Goal: Task Accomplishment & Management: Use online tool/utility

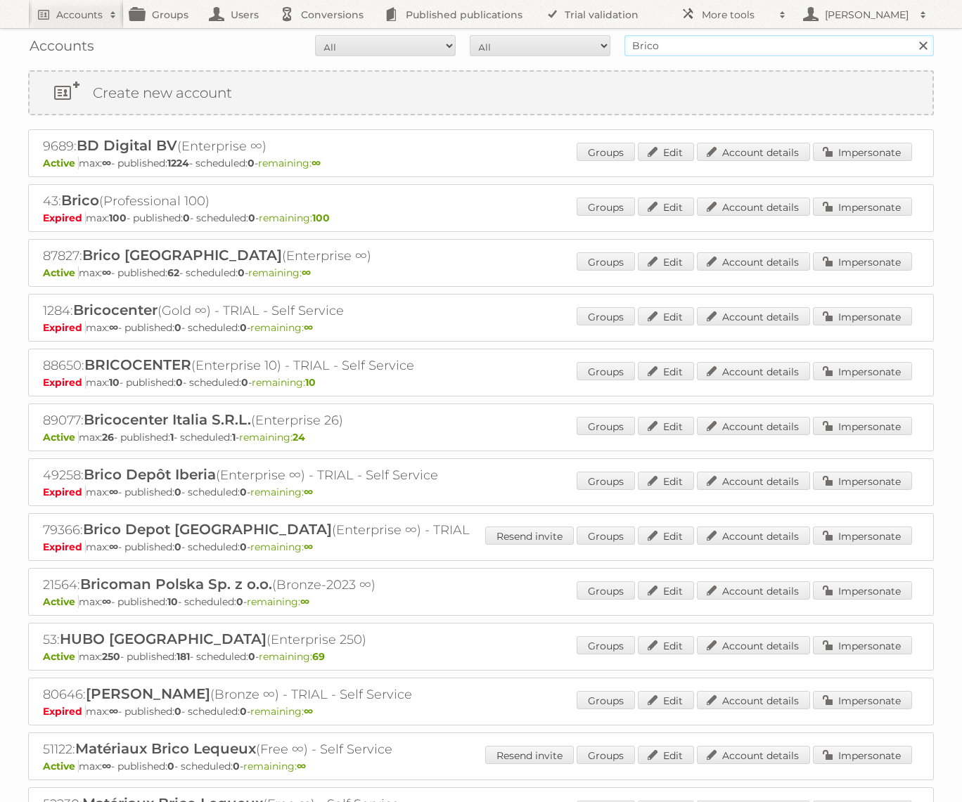
click at [650, 54] on input "Brico" at bounding box center [779, 45] width 309 height 21
type input "G"
type input "GAMMA"
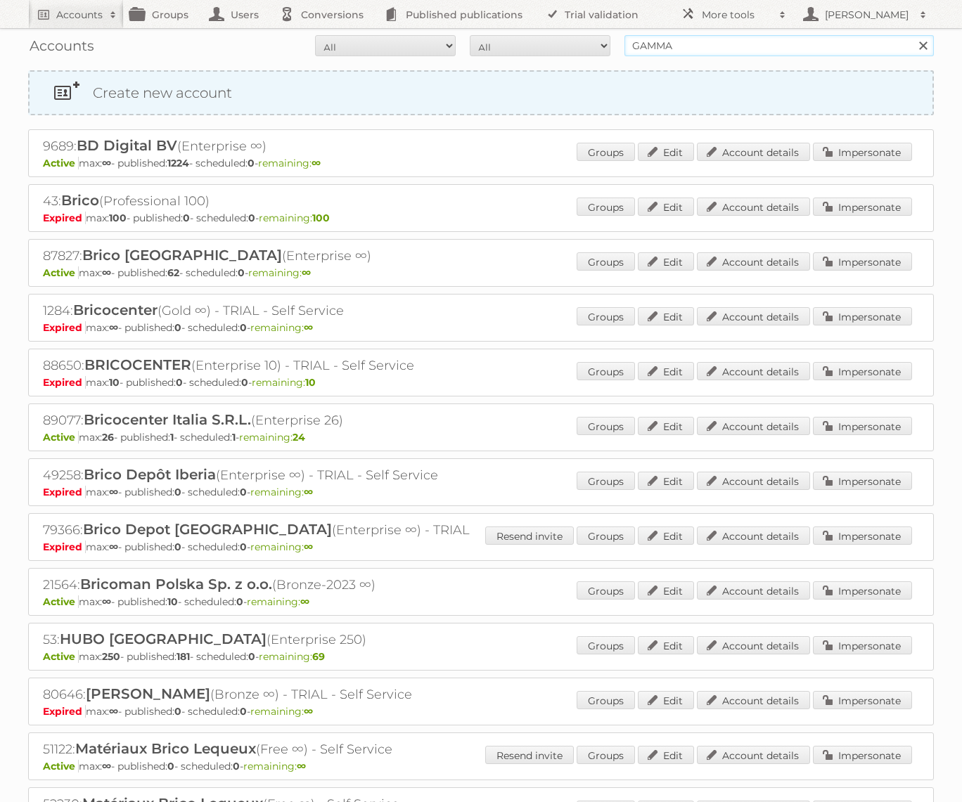
click at [912, 35] on input "Search" at bounding box center [922, 45] width 21 height 21
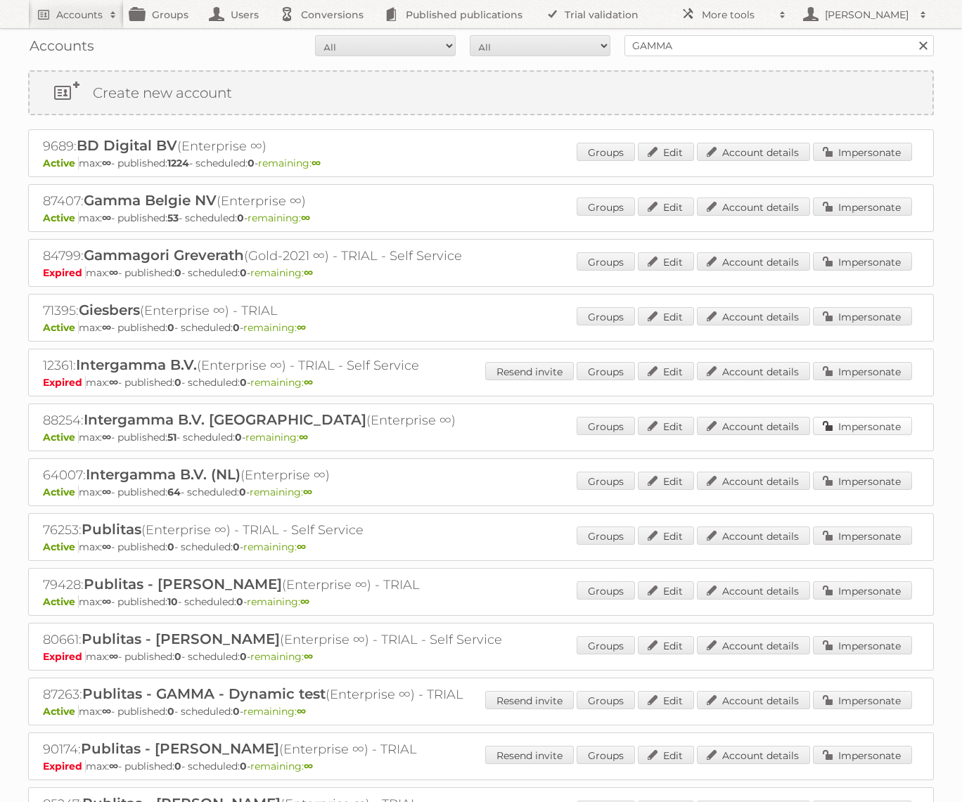
click at [846, 411] on div "88254: Intergamma B.V. Karwei (Enterprise ∞) Active max: ∞ - published: 51 - sc…" at bounding box center [481, 428] width 906 height 48
click at [846, 418] on link "Impersonate" at bounding box center [862, 426] width 99 height 18
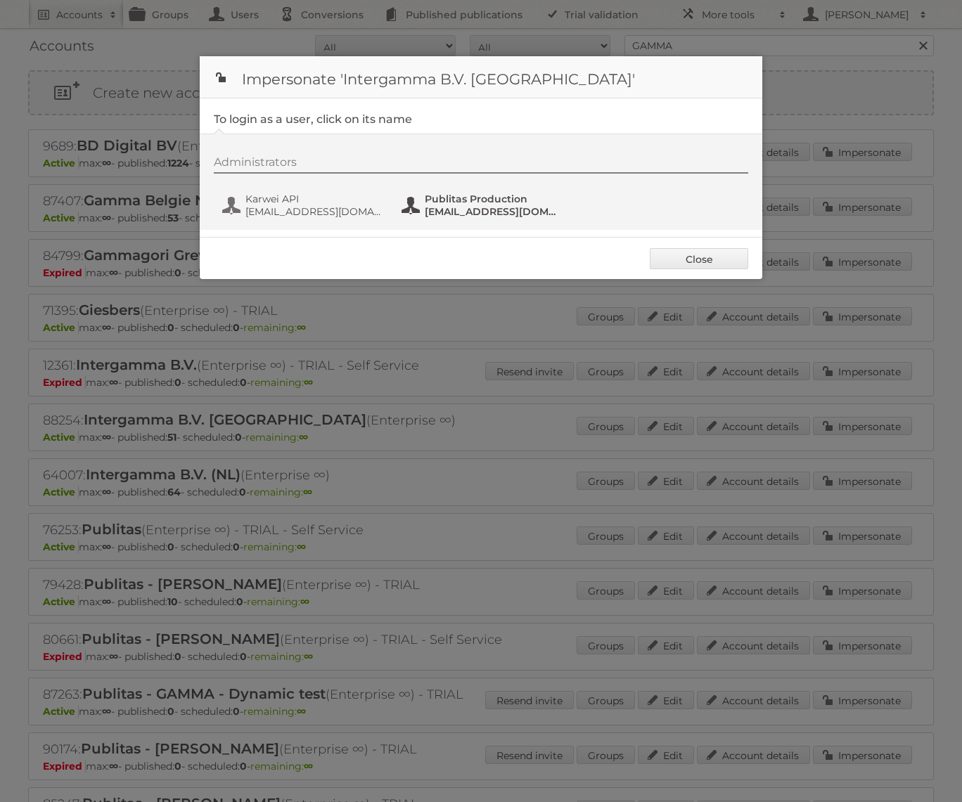
click at [494, 191] on button "Publitas Production fs+karwei@publitas.com" at bounding box center [482, 205] width 165 height 28
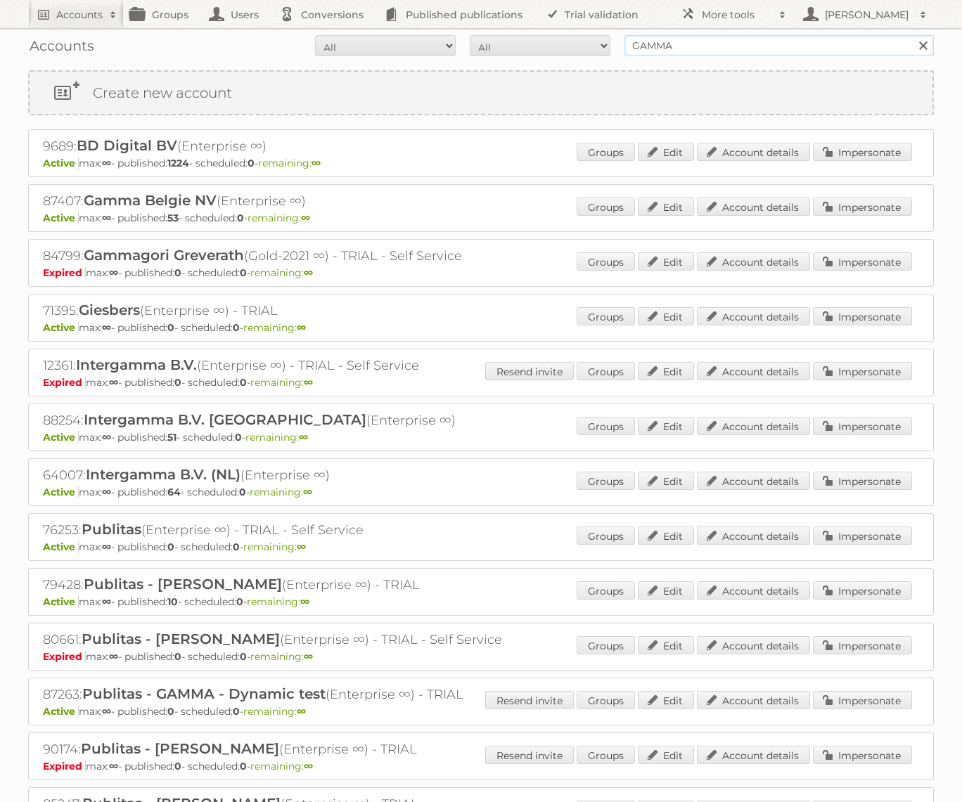
click at [655, 37] on input "GAMMA" at bounding box center [779, 45] width 309 height 21
type input "Action PIA"
click at [912, 35] on input "Search" at bounding box center [922, 45] width 21 height 21
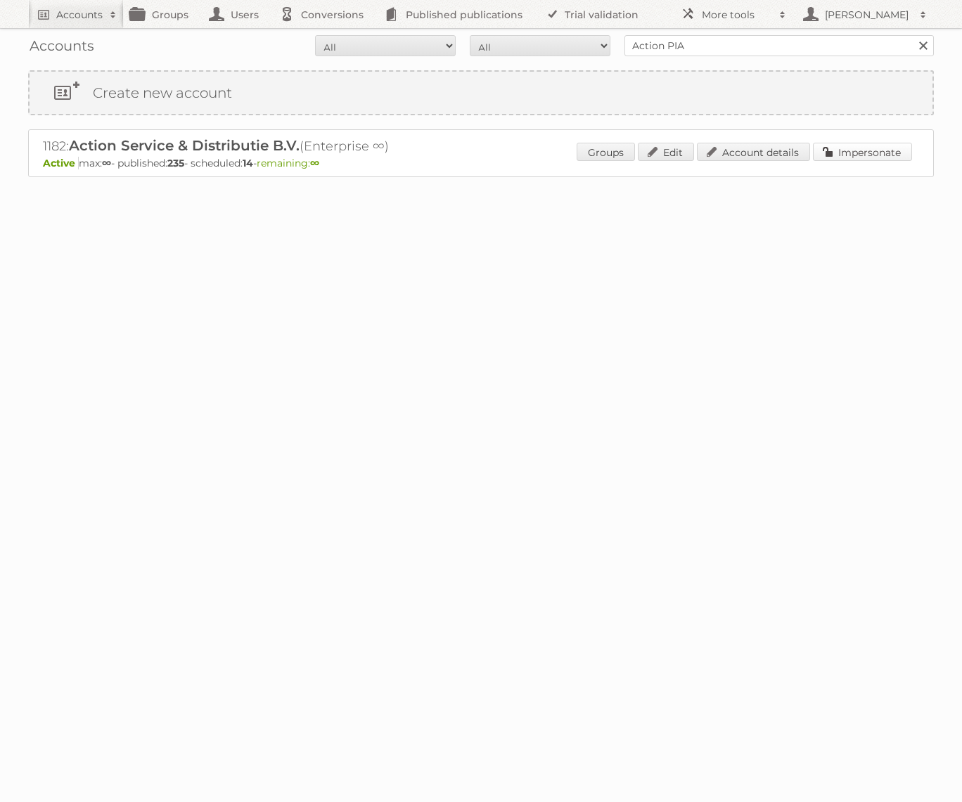
click at [880, 153] on link "Impersonate" at bounding box center [862, 152] width 99 height 18
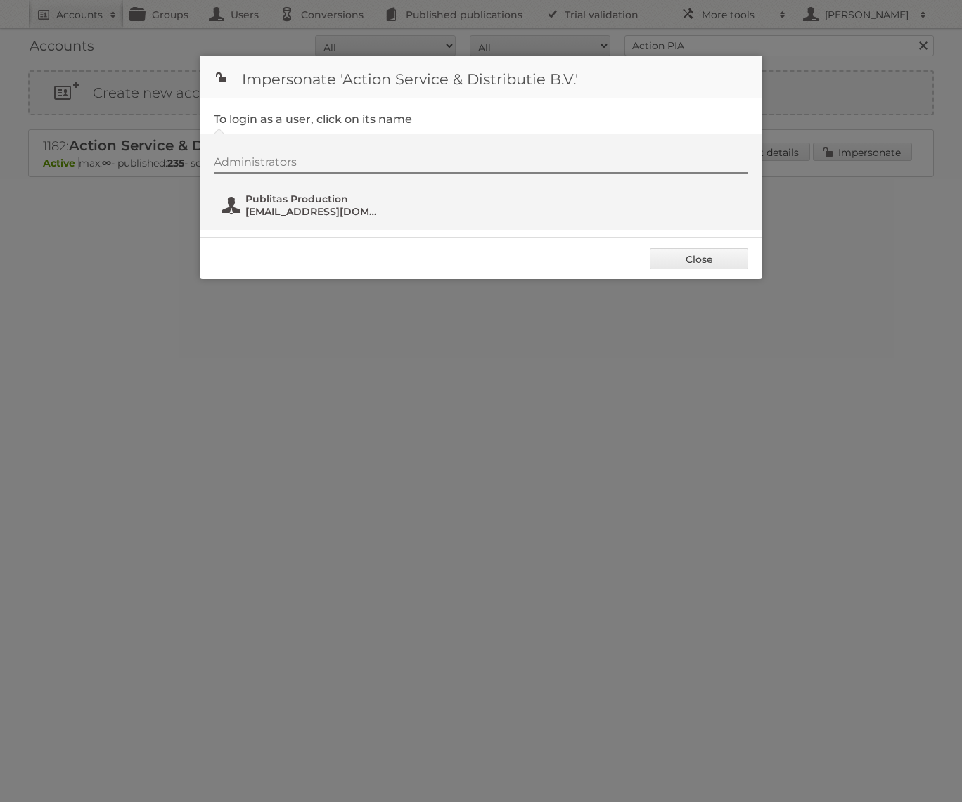
click at [376, 207] on span "fs+action@publitas.com" at bounding box center [313, 211] width 136 height 13
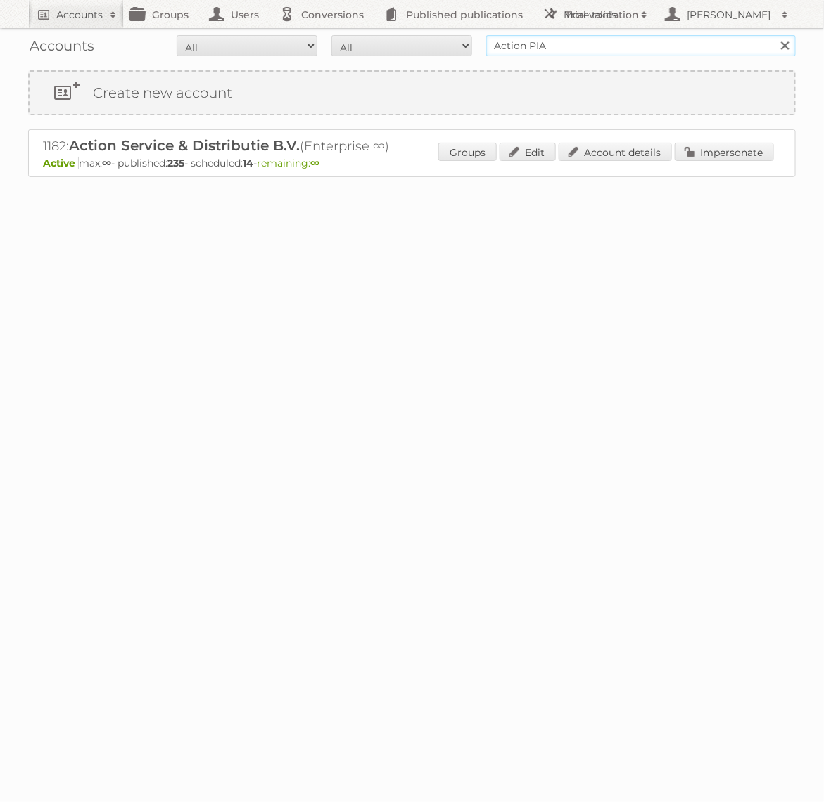
click at [628, 41] on input "Action PIA" at bounding box center [640, 45] width 309 height 21
type input "KARWEI"
click at [774, 35] on input "Search" at bounding box center [784, 45] width 21 height 21
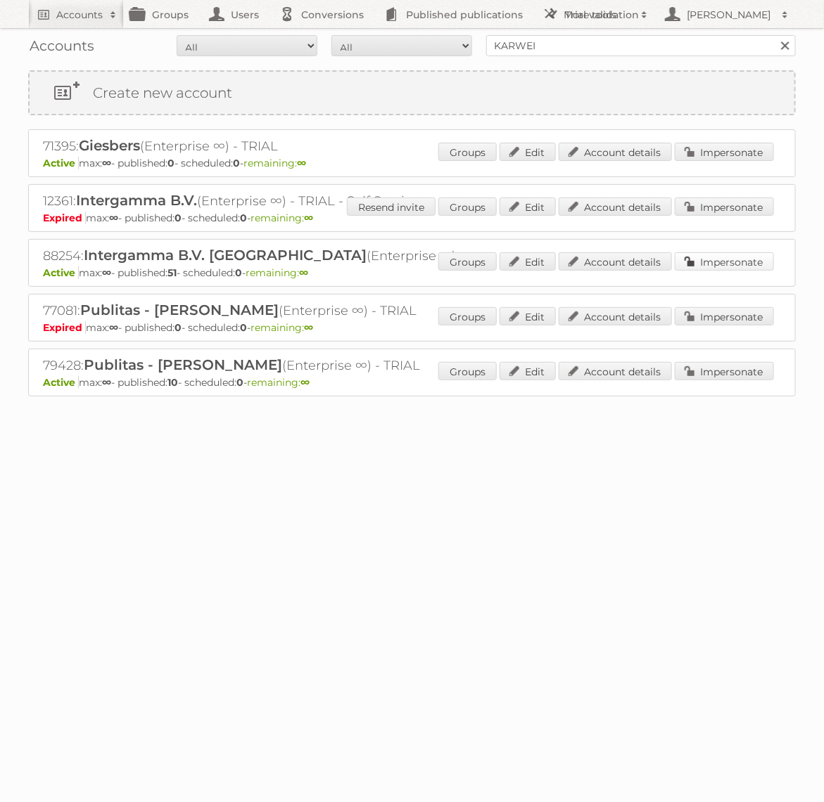
click at [759, 252] on link "Impersonate" at bounding box center [723, 261] width 99 height 18
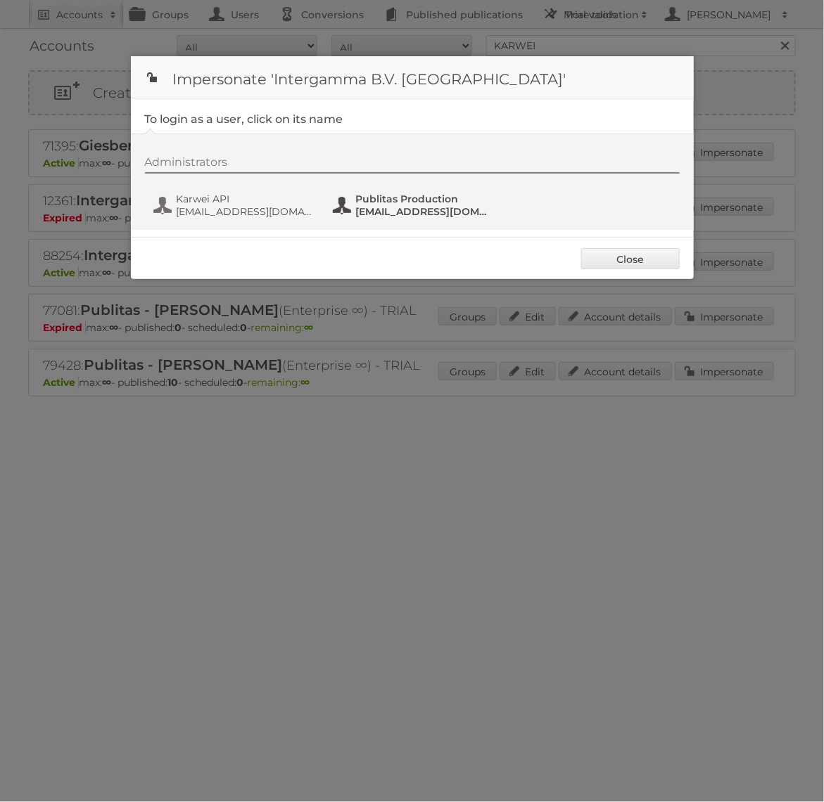
click at [402, 193] on span "Publitas Production" at bounding box center [424, 199] width 136 height 13
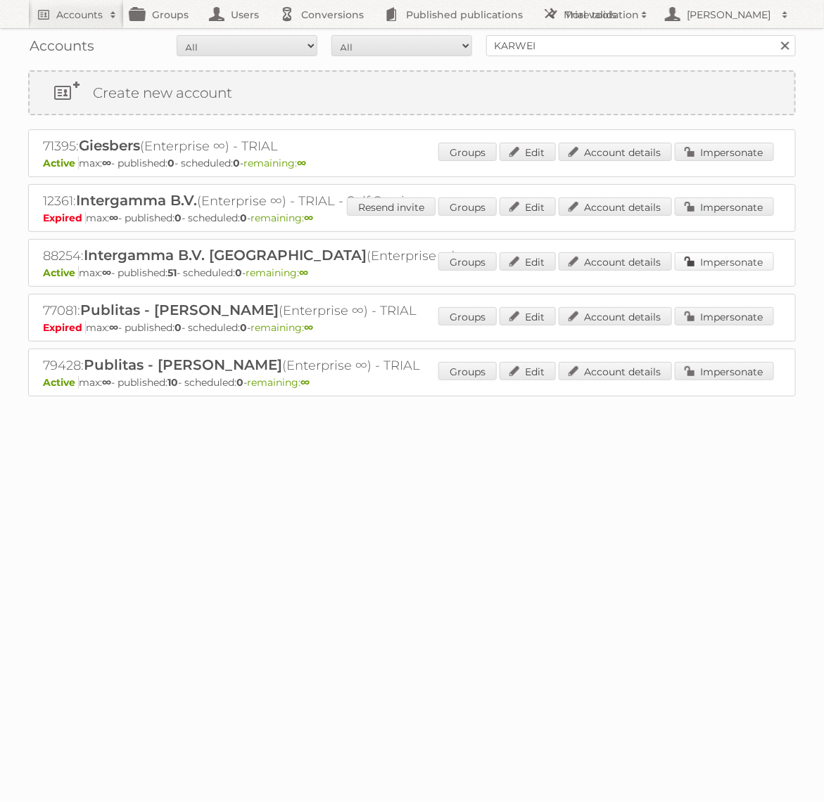
click at [723, 260] on link "Impersonate" at bounding box center [723, 261] width 99 height 18
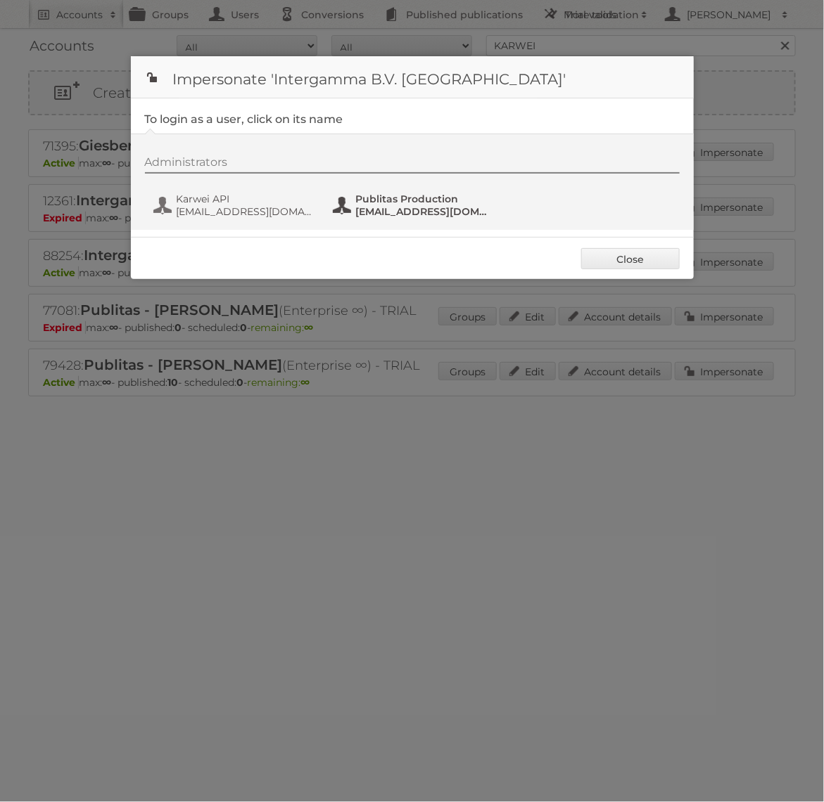
click at [387, 213] on span "fs+karwei@publitas.com" at bounding box center [424, 211] width 136 height 13
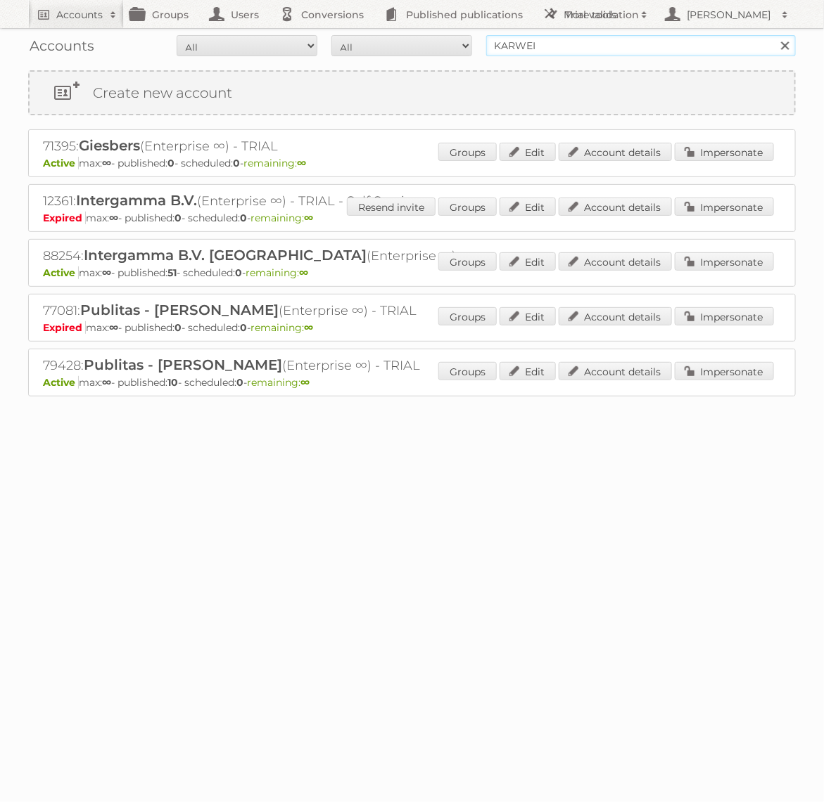
click at [679, 45] on input "KARWEI" at bounding box center [640, 45] width 309 height 21
type input "GAMMA"
click at [774, 35] on input "Search" at bounding box center [784, 45] width 21 height 21
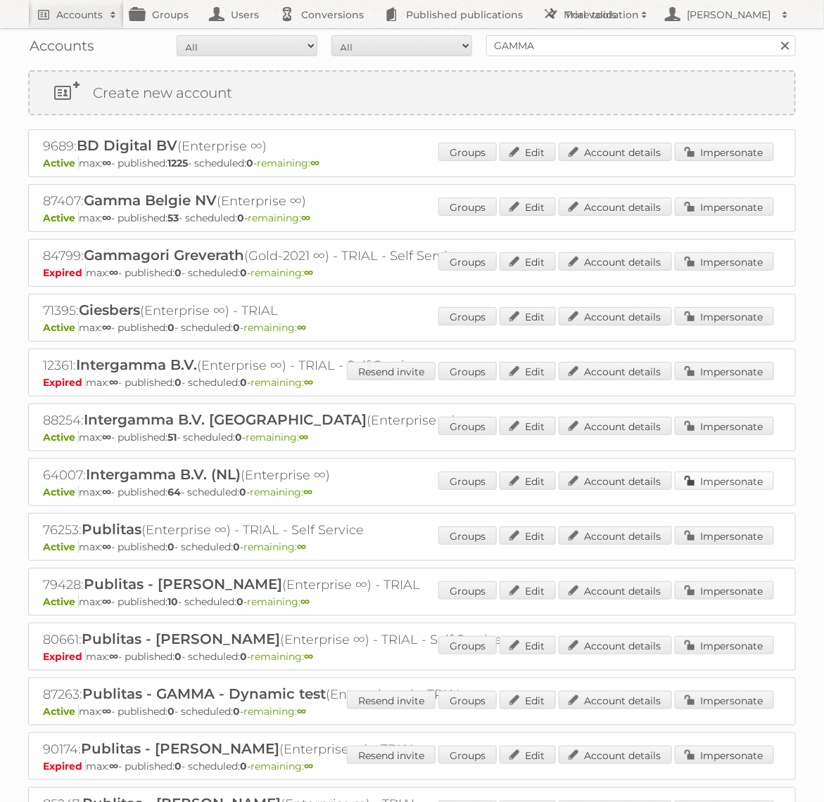
click at [701, 482] on link "Impersonate" at bounding box center [723, 481] width 99 height 18
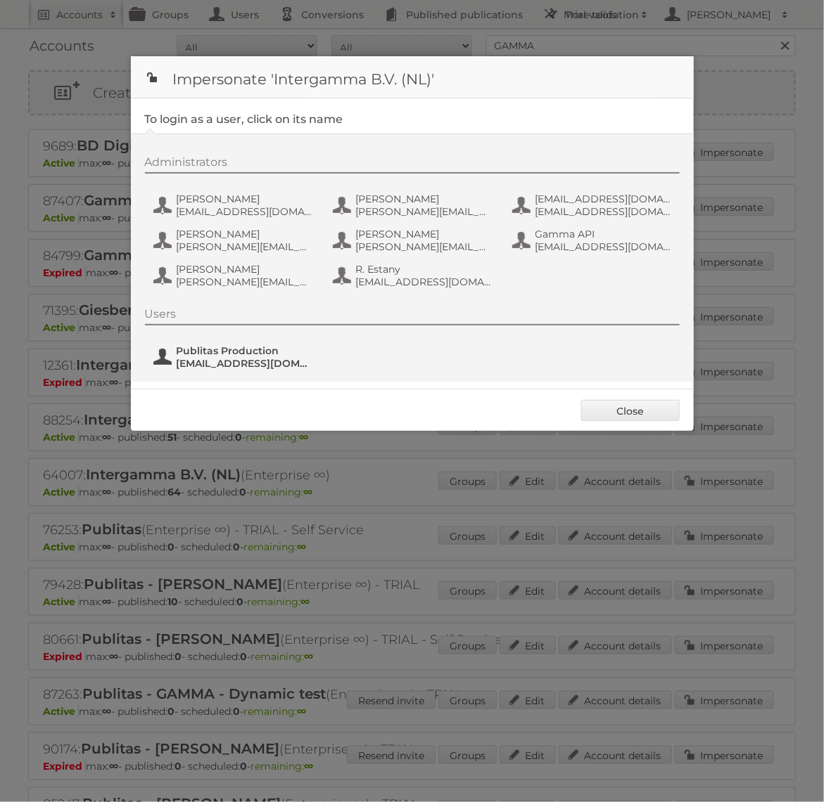
click at [276, 361] on span "fs+gamma@publitas.com" at bounding box center [245, 363] width 136 height 13
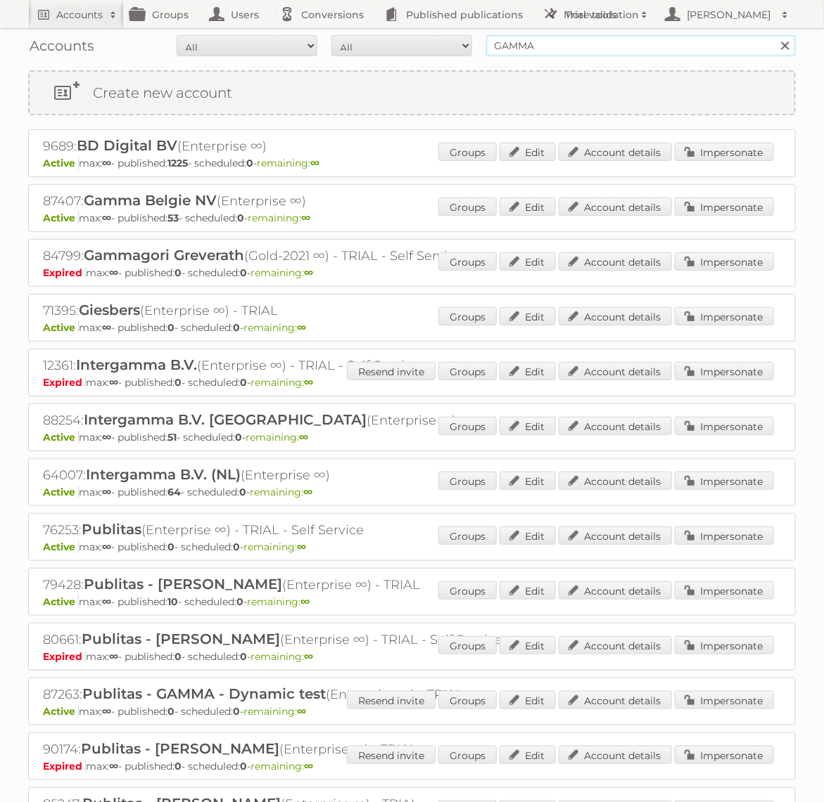
click at [627, 47] on input "GAMMA" at bounding box center [640, 45] width 309 height 21
type input "Rode Pilaren"
click at [774, 35] on input "Search" at bounding box center [784, 45] width 21 height 21
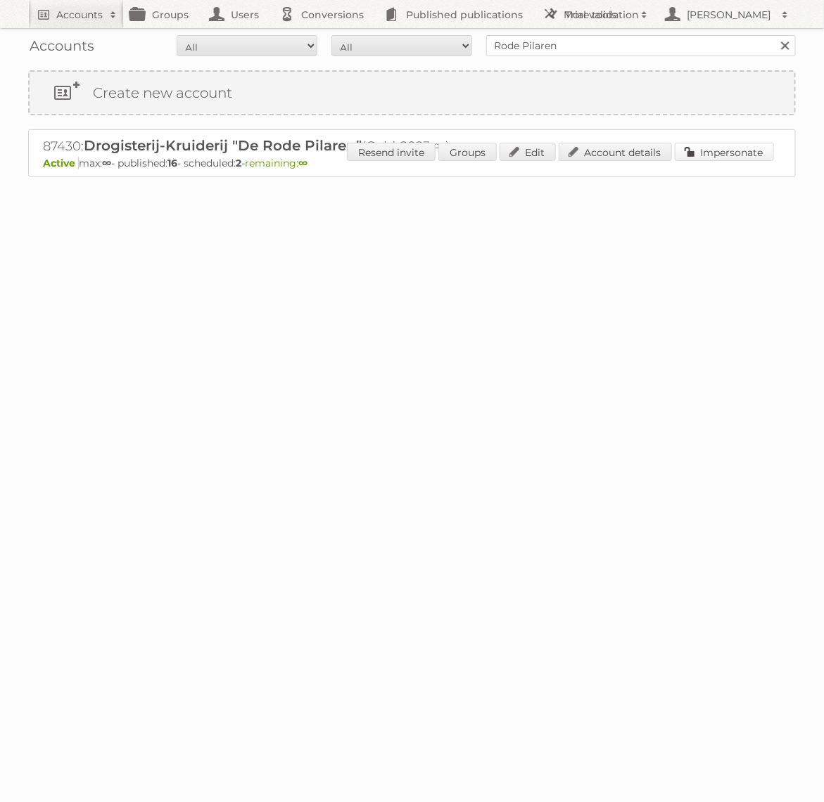
click at [717, 144] on link "Impersonate" at bounding box center [723, 152] width 99 height 18
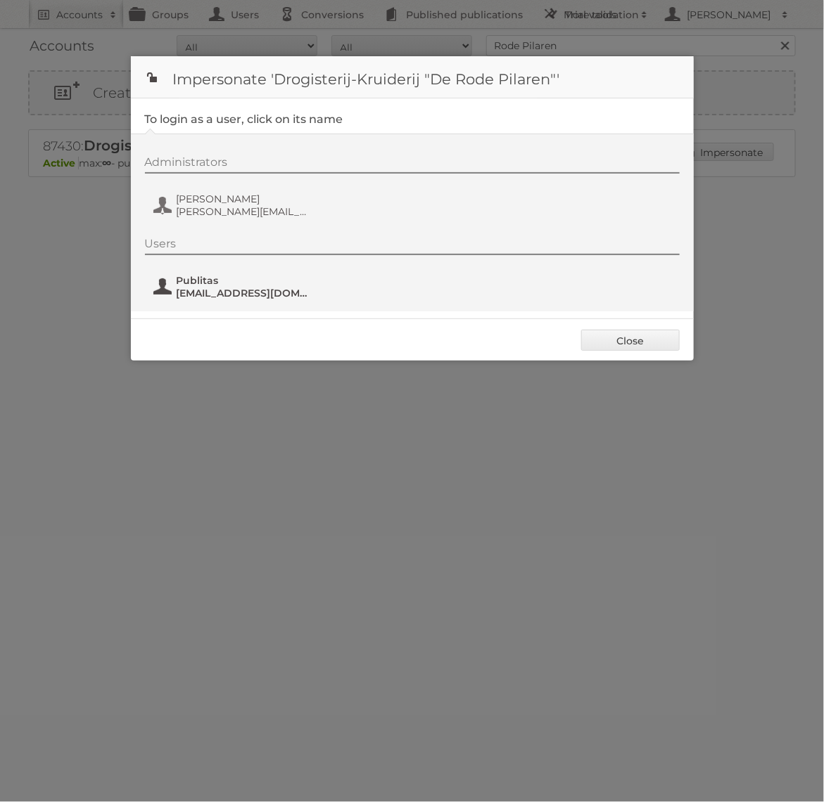
click at [248, 279] on span "Publitas" at bounding box center [245, 280] width 136 height 13
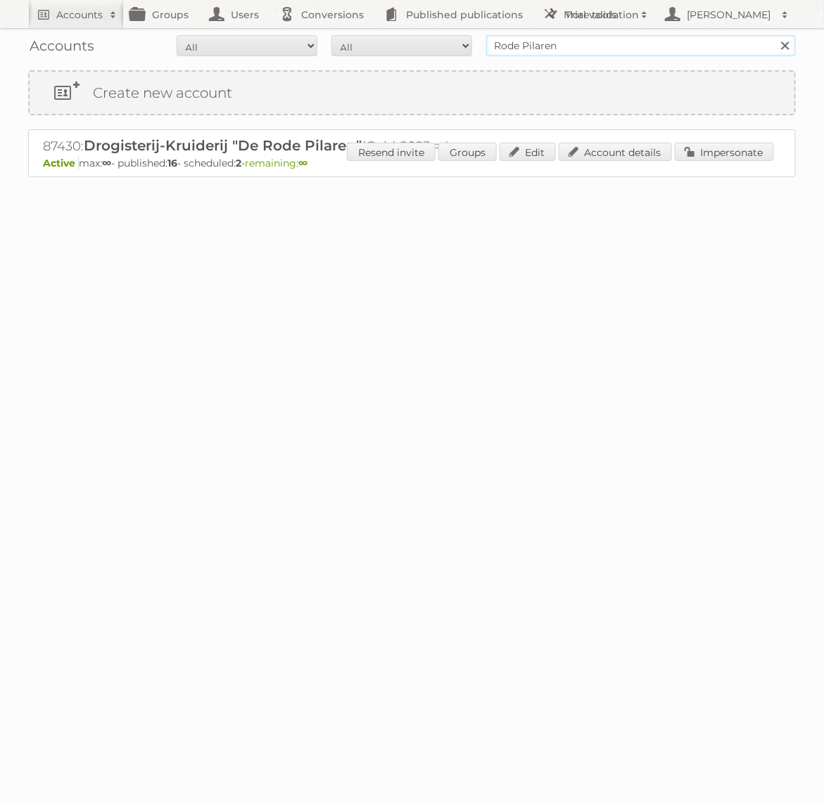
click at [541, 54] on input "Rode Pilaren" at bounding box center [640, 45] width 309 height 21
type input "etos"
click at [774, 35] on input "Search" at bounding box center [784, 45] width 21 height 21
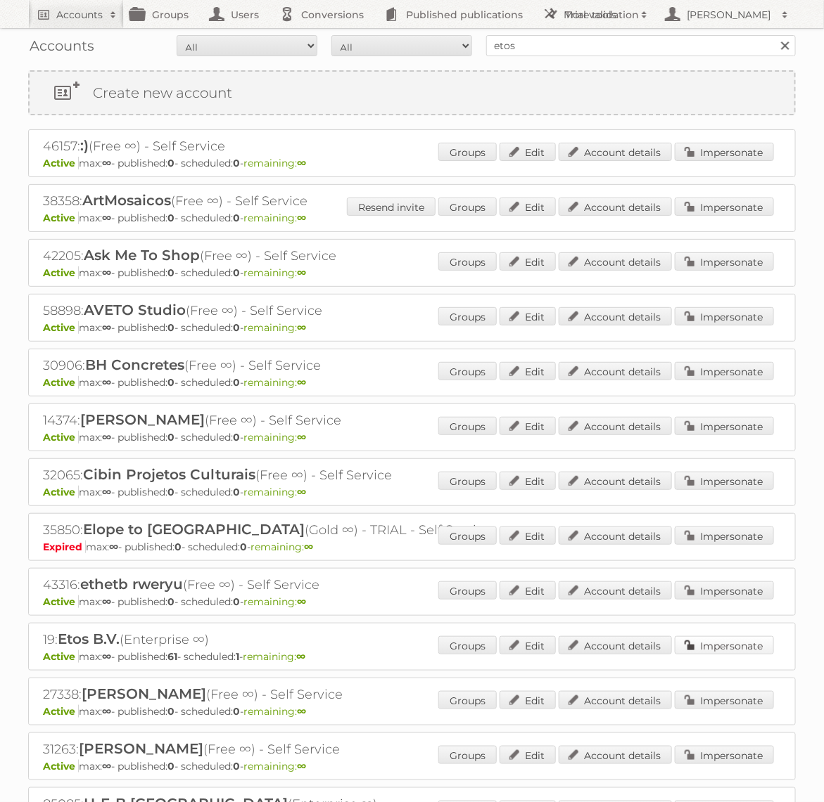
click at [710, 637] on link "Impersonate" at bounding box center [723, 646] width 99 height 18
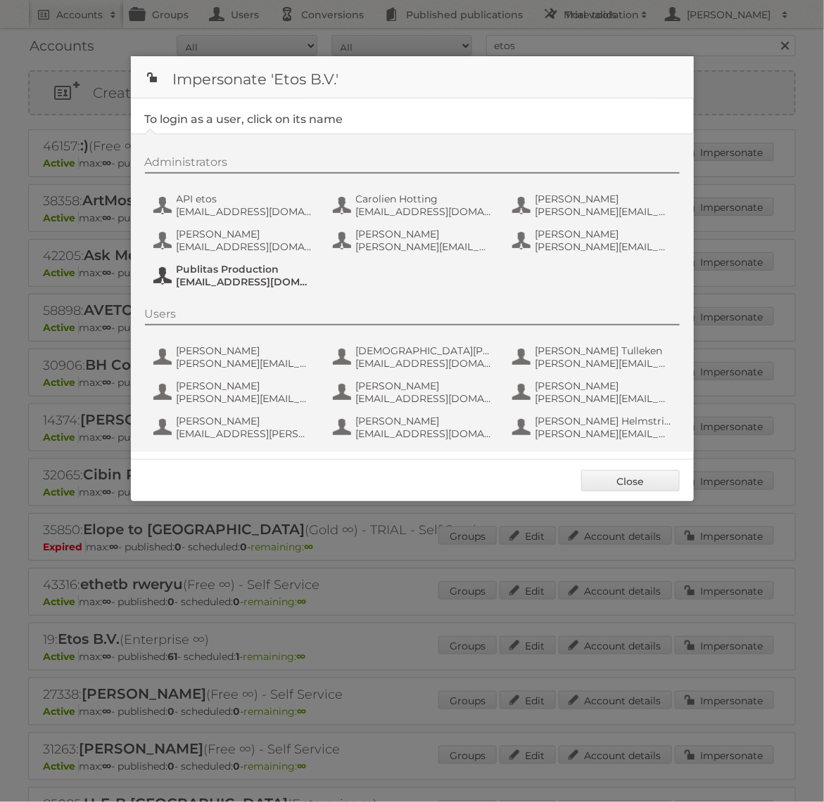
click at [251, 262] on button "Publitas Production [EMAIL_ADDRESS][DOMAIN_NAME]" at bounding box center [234, 276] width 165 height 28
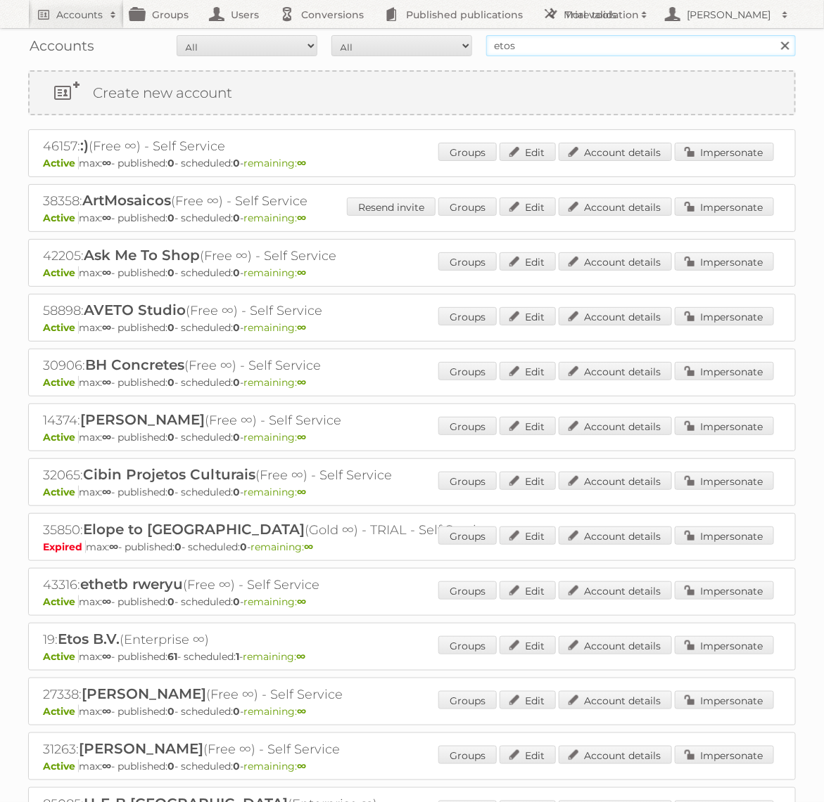
click at [507, 41] on input "etos" at bounding box center [640, 45] width 309 height 21
type input "Action PIA"
click at [774, 35] on input "Search" at bounding box center [784, 45] width 21 height 21
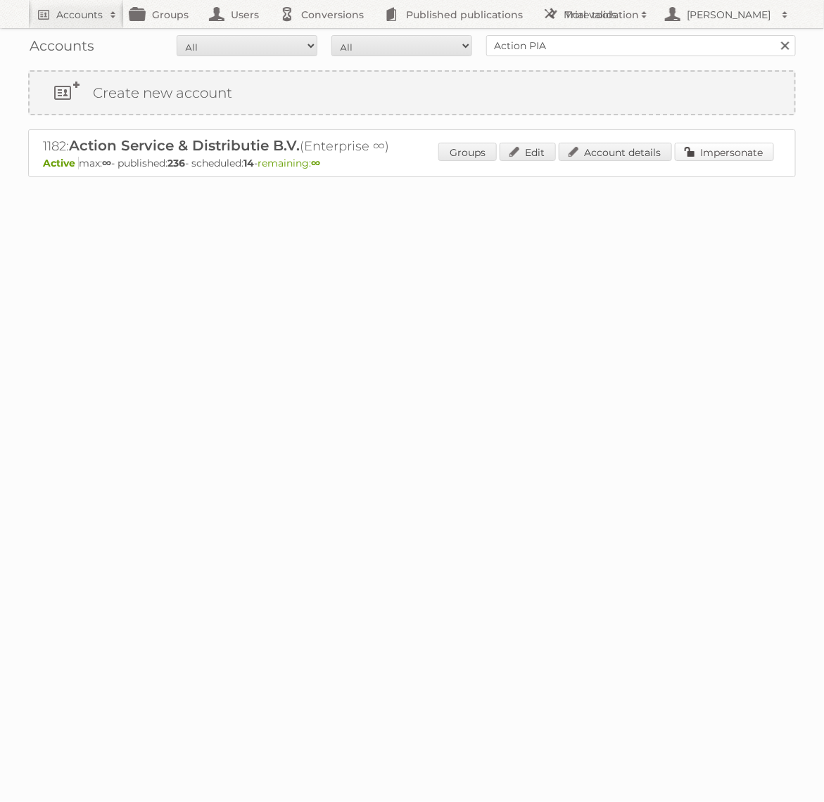
click at [746, 143] on link "Impersonate" at bounding box center [723, 152] width 99 height 18
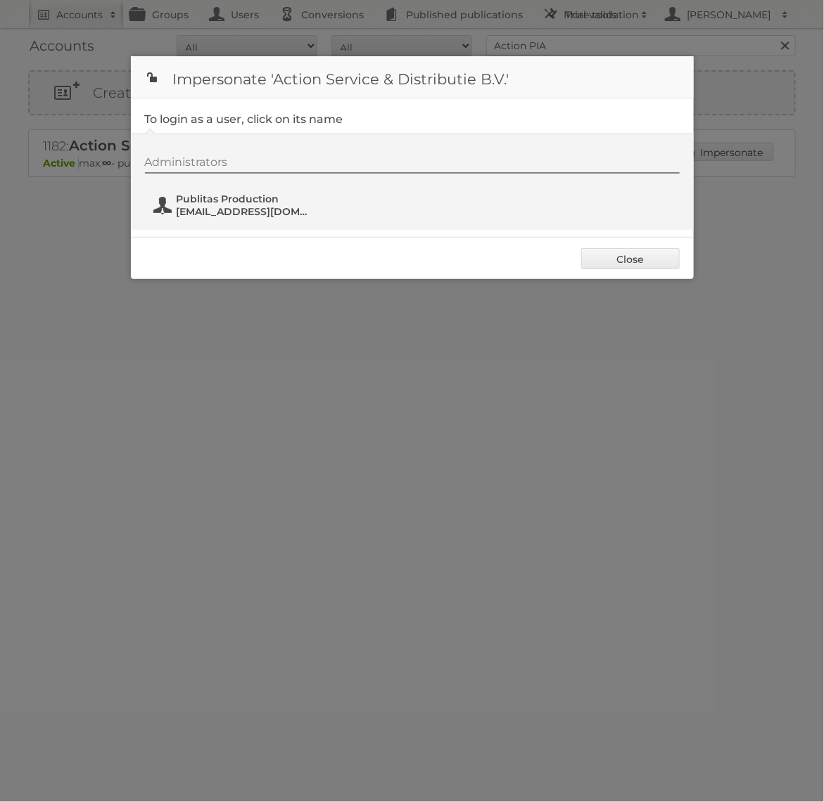
click at [270, 196] on span "Publitas Production" at bounding box center [245, 199] width 136 height 13
